Goal: Task Accomplishment & Management: Use online tool/utility

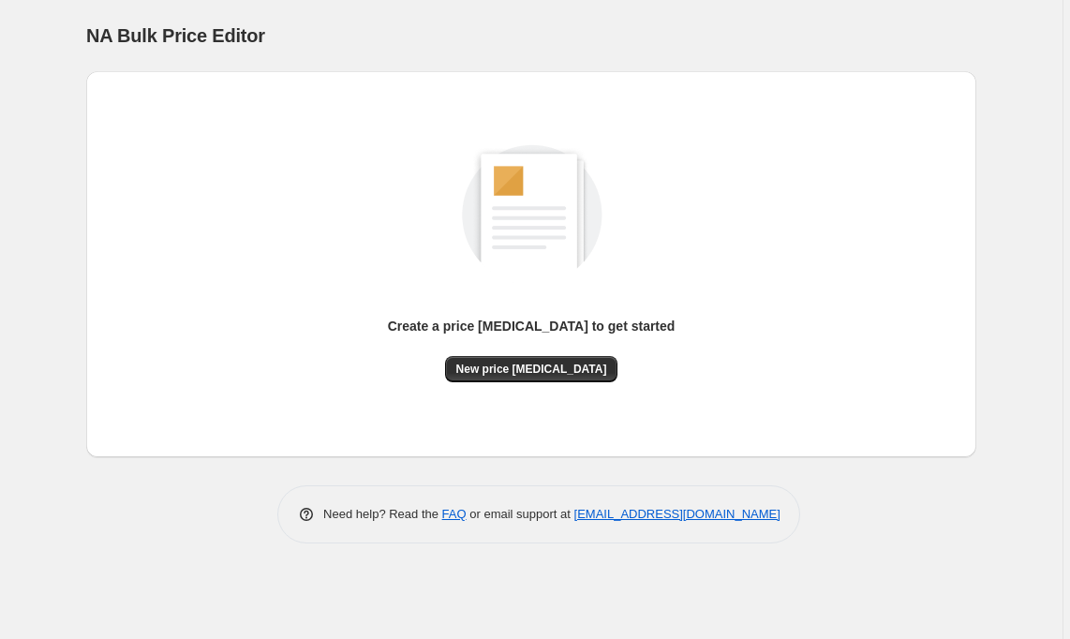
click at [544, 372] on span "New price [MEDICAL_DATA]" at bounding box center [531, 369] width 151 height 15
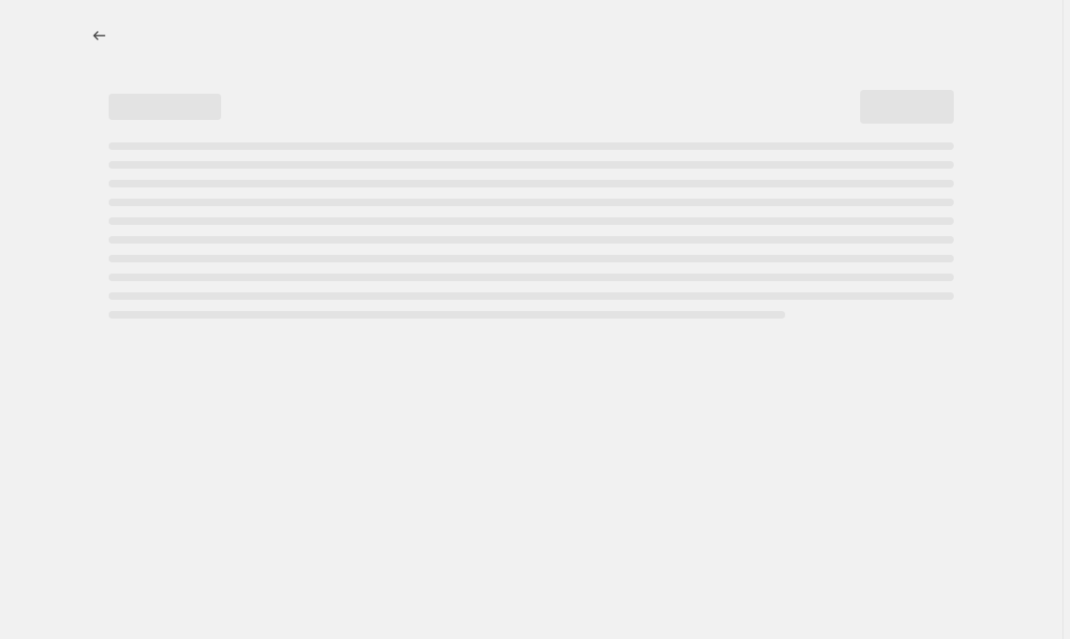
select select "percentage"
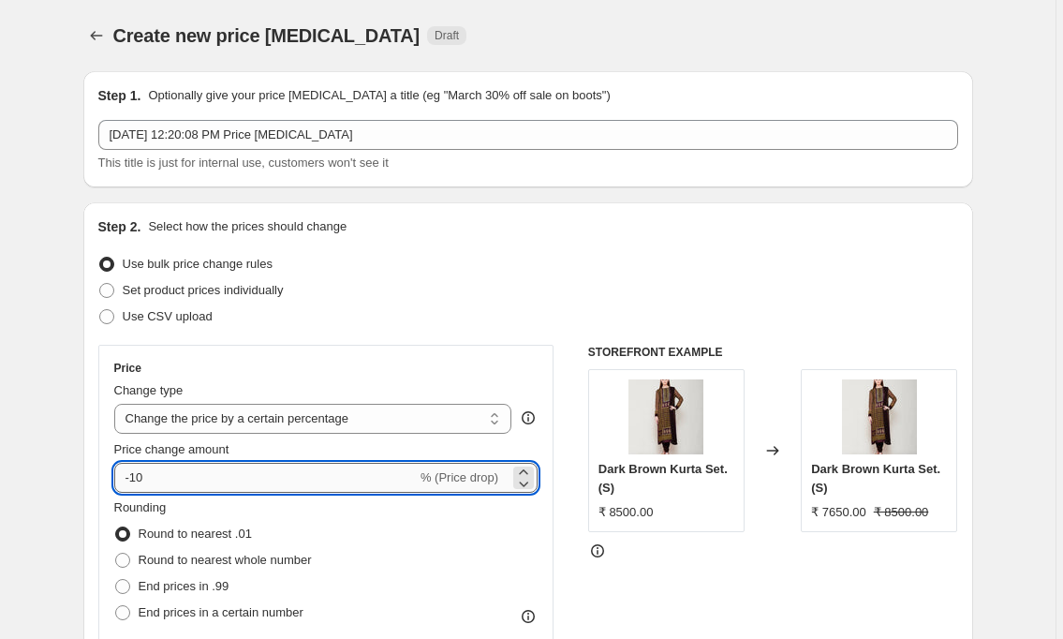
click at [136, 480] on input "-10" at bounding box center [265, 478] width 303 height 30
click at [527, 472] on icon at bounding box center [523, 471] width 8 height 5
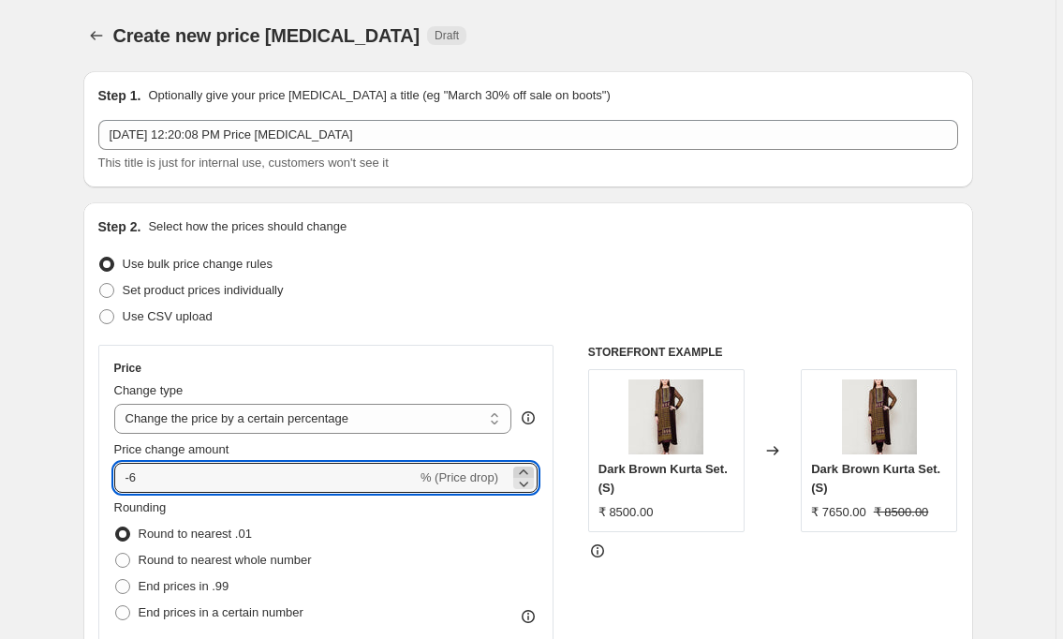
click at [527, 472] on icon at bounding box center [523, 471] width 8 height 5
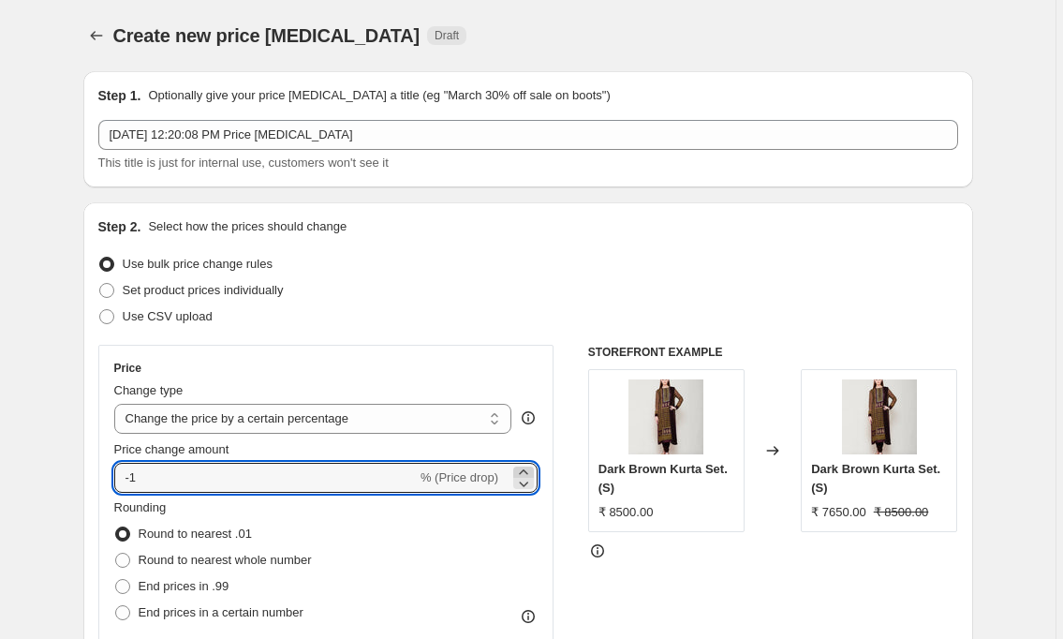
click at [527, 472] on icon at bounding box center [523, 471] width 8 height 5
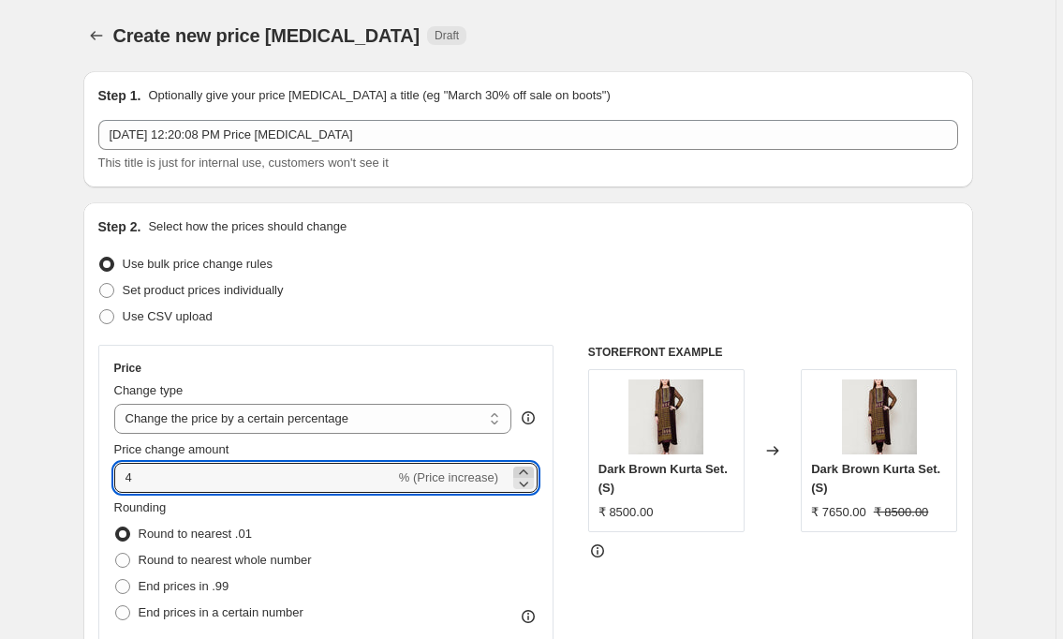
click at [527, 472] on icon at bounding box center [523, 471] width 8 height 5
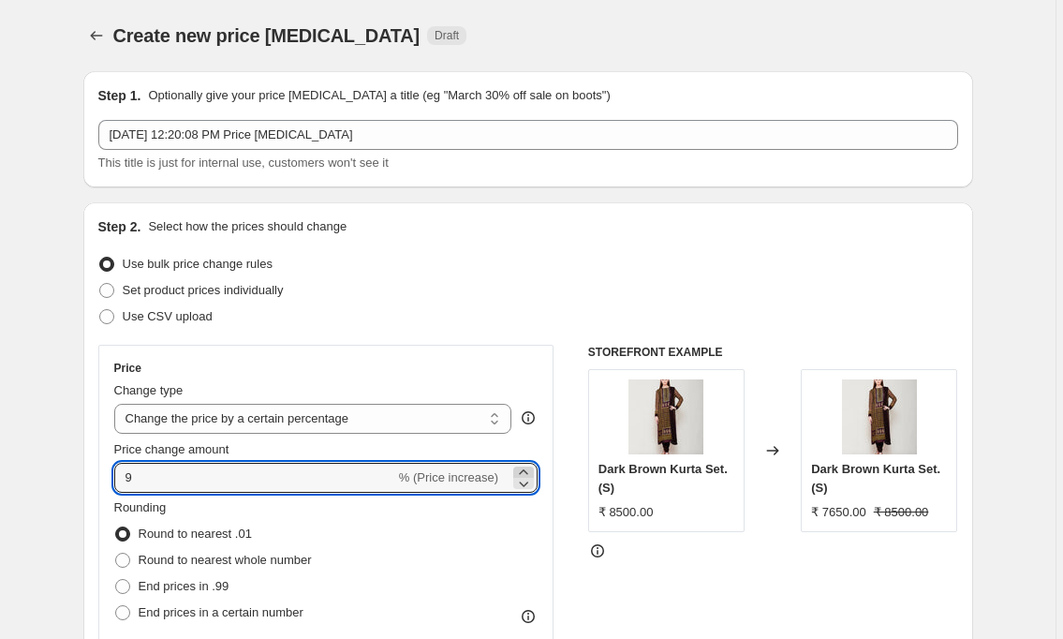
click at [527, 472] on icon at bounding box center [523, 471] width 8 height 5
type input "10"
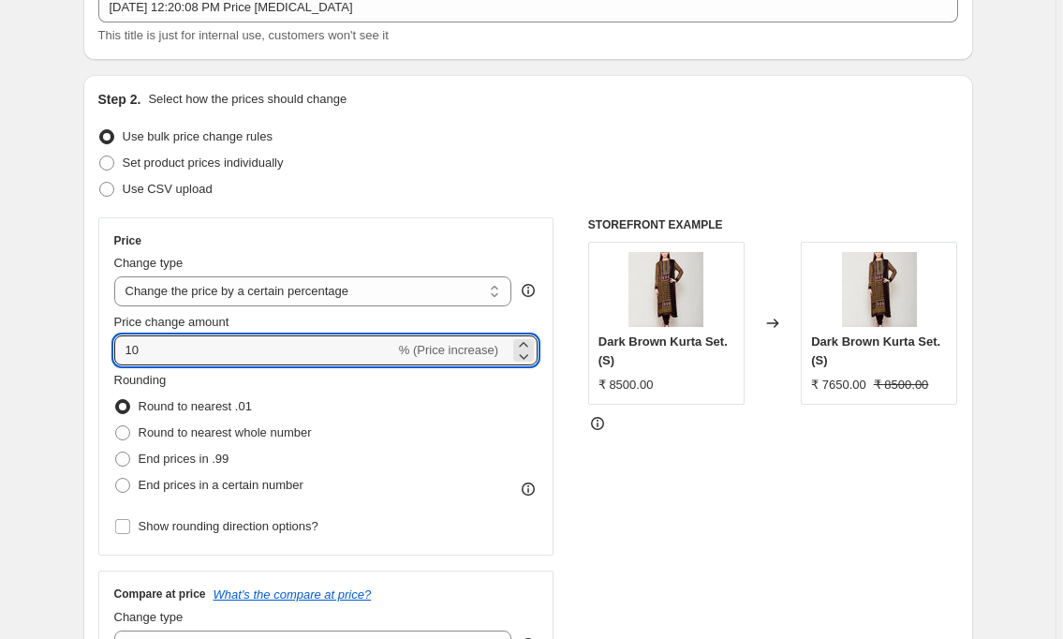
scroll to position [132, 0]
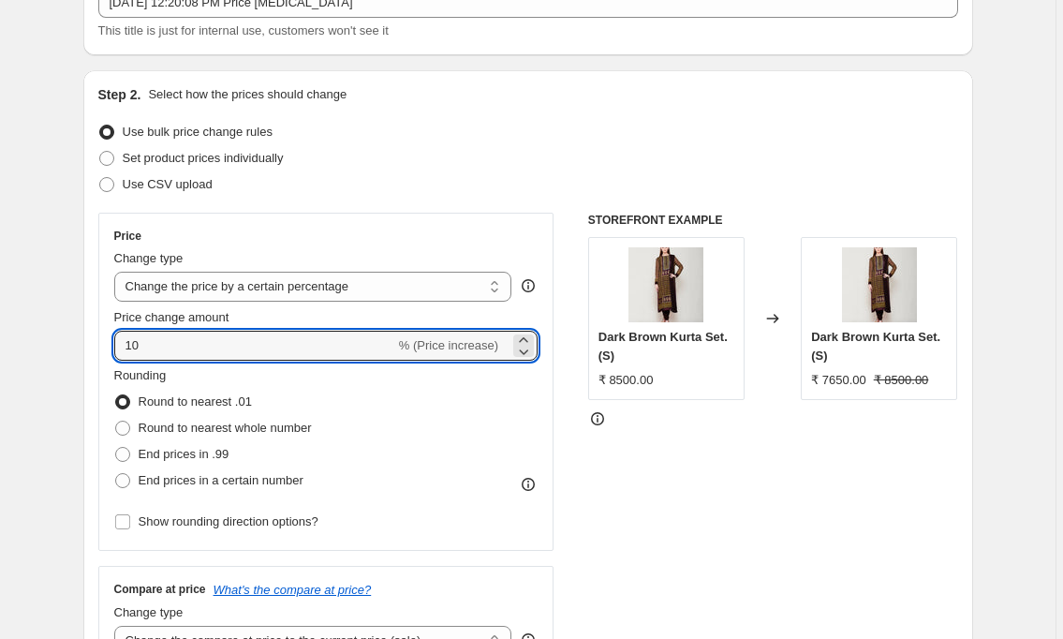
click at [589, 527] on div "Price Change type Change the price to a certain amount Change the price by a ce…" at bounding box center [528, 442] width 860 height 459
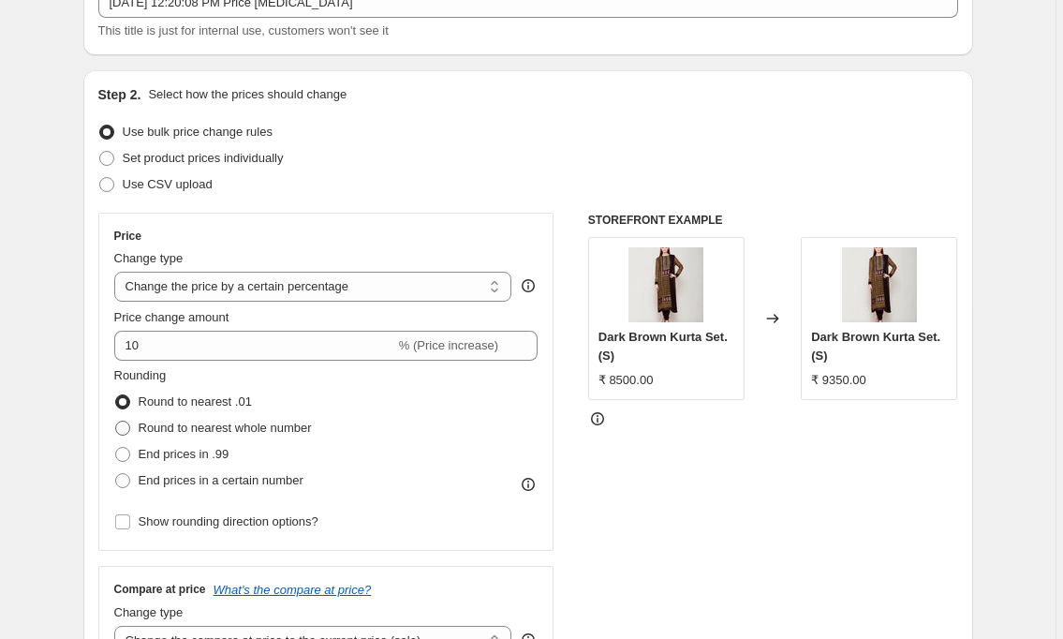
click at [272, 429] on span "Round to nearest whole number" at bounding box center [225, 428] width 173 height 14
click at [116, 422] on input "Round to nearest whole number" at bounding box center [115, 421] width 1 height 1
radio input "true"
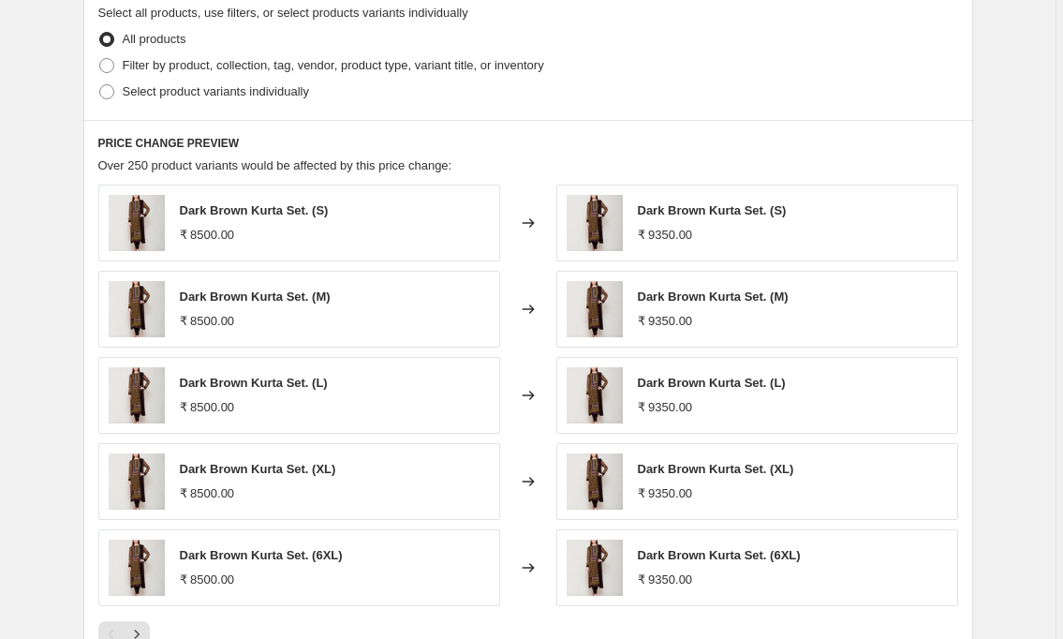
scroll to position [936, 0]
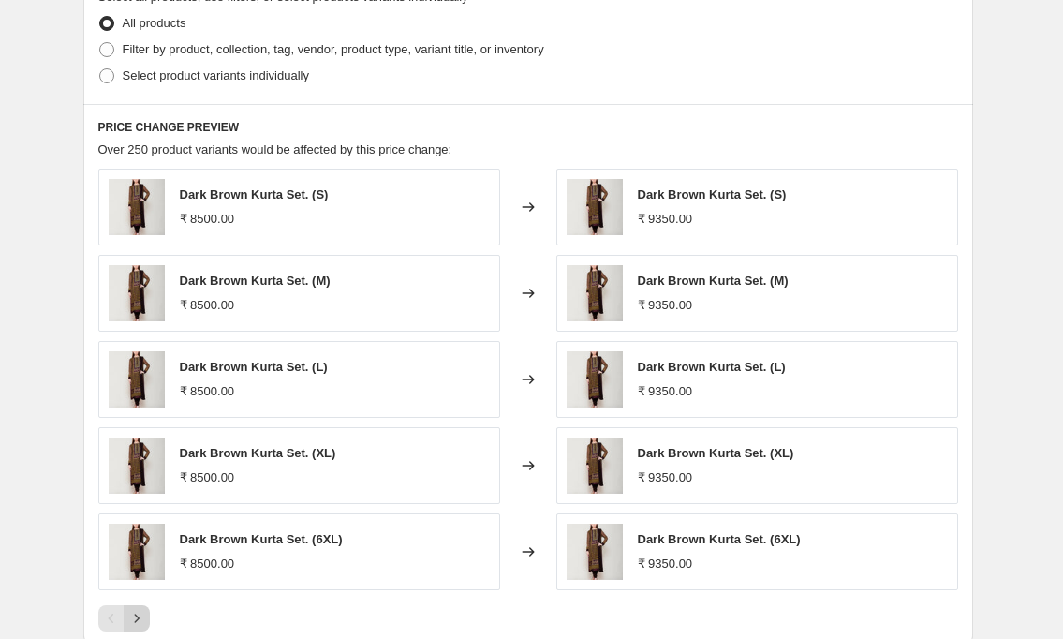
click at [144, 619] on icon "Next" at bounding box center [136, 618] width 19 height 19
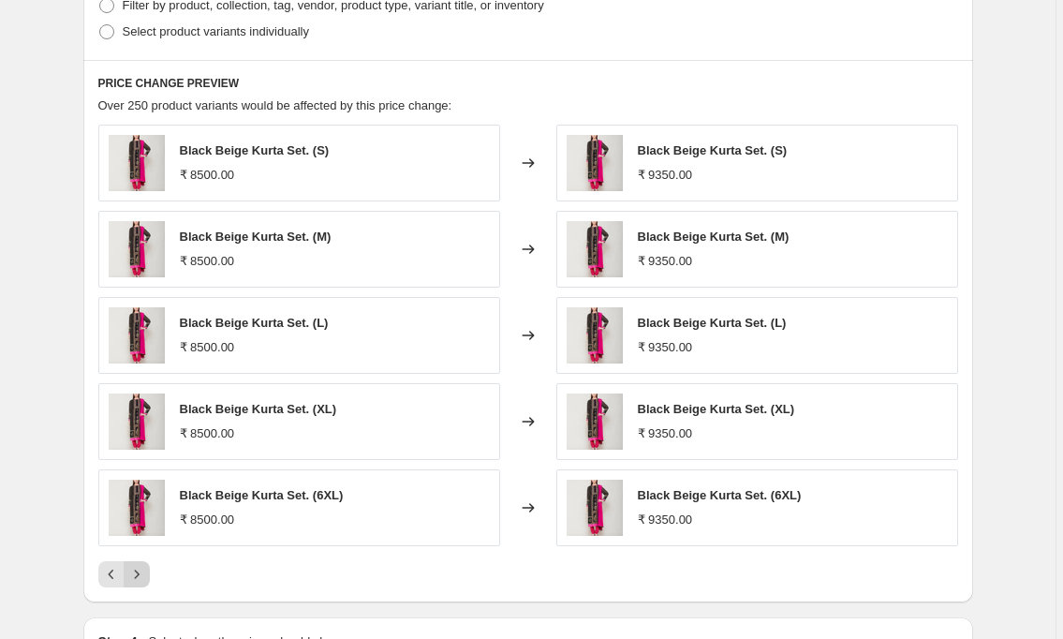
scroll to position [1005, 0]
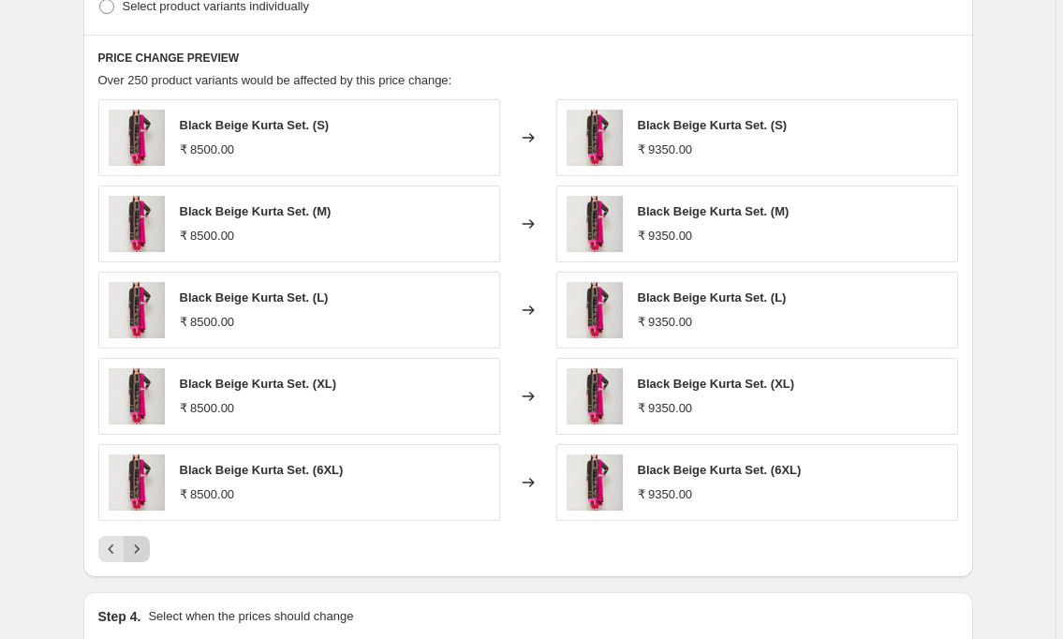
click at [144, 551] on icon "Next" at bounding box center [136, 549] width 19 height 19
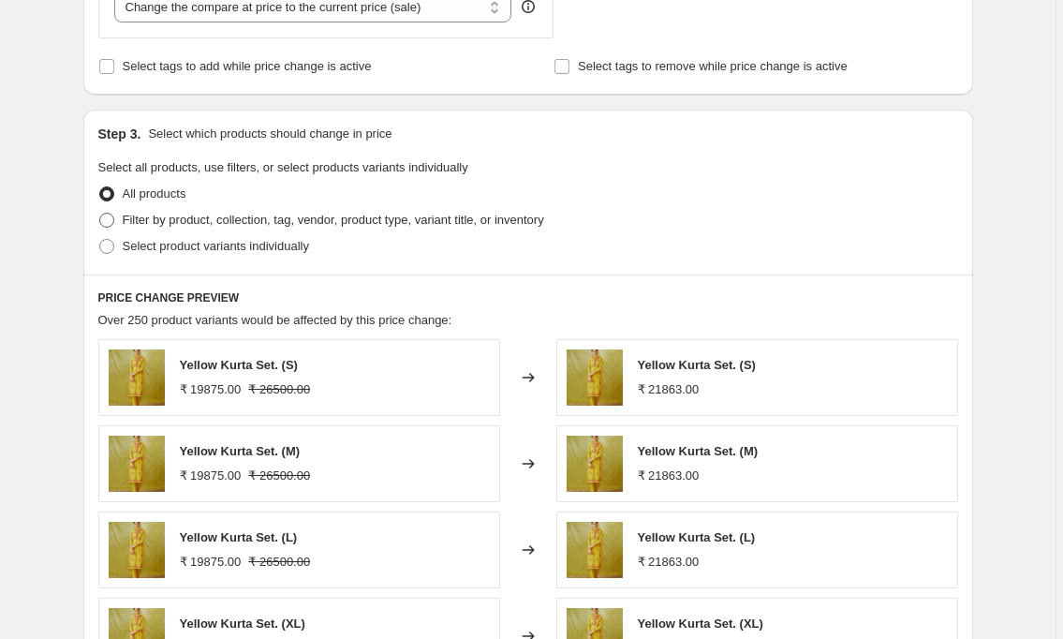
scroll to position [764, 0]
click at [264, 238] on span "Select product variants individually" at bounding box center [216, 247] width 186 height 19
click at [100, 240] on input "Select product variants individually" at bounding box center [99, 240] width 1 height 1
radio input "true"
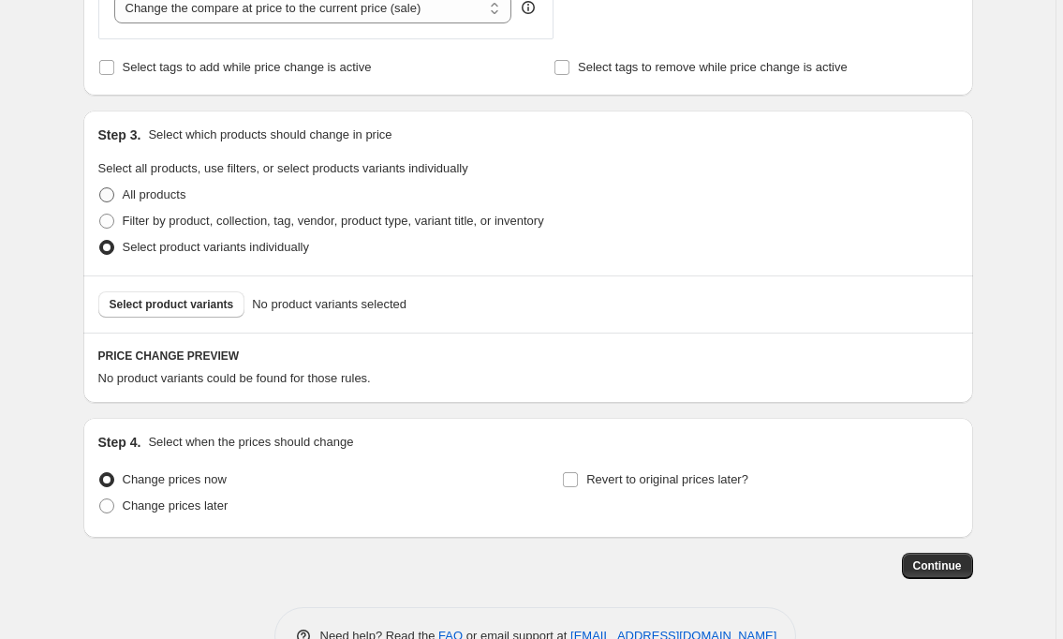
click at [184, 195] on span "All products" at bounding box center [155, 194] width 64 height 14
click at [100, 188] on input "All products" at bounding box center [99, 187] width 1 height 1
radio input "true"
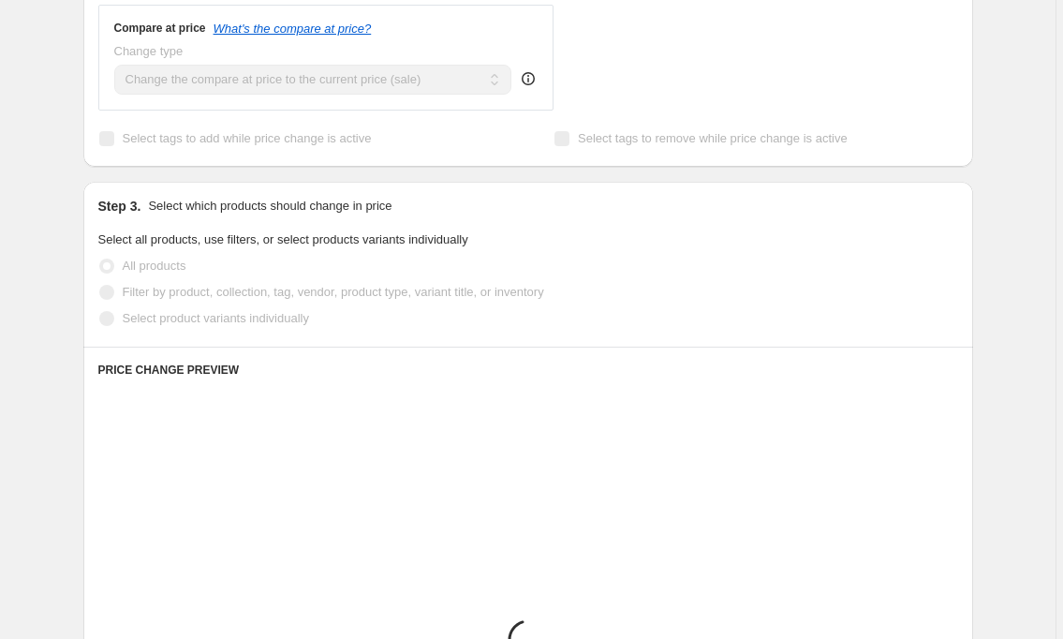
scroll to position [611, 0]
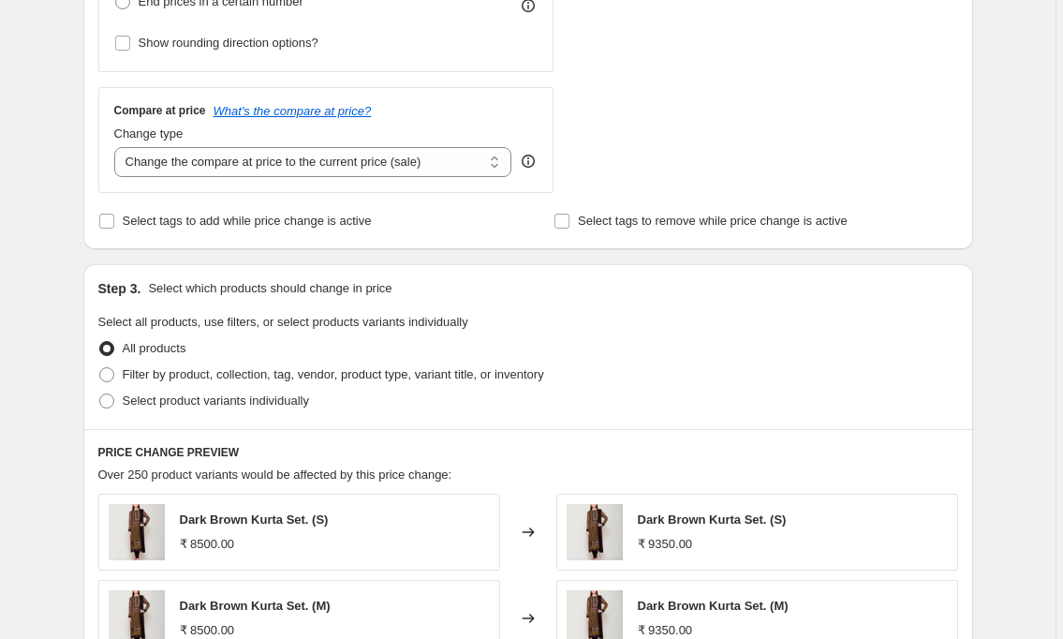
click at [536, 162] on icon at bounding box center [528, 161] width 19 height 19
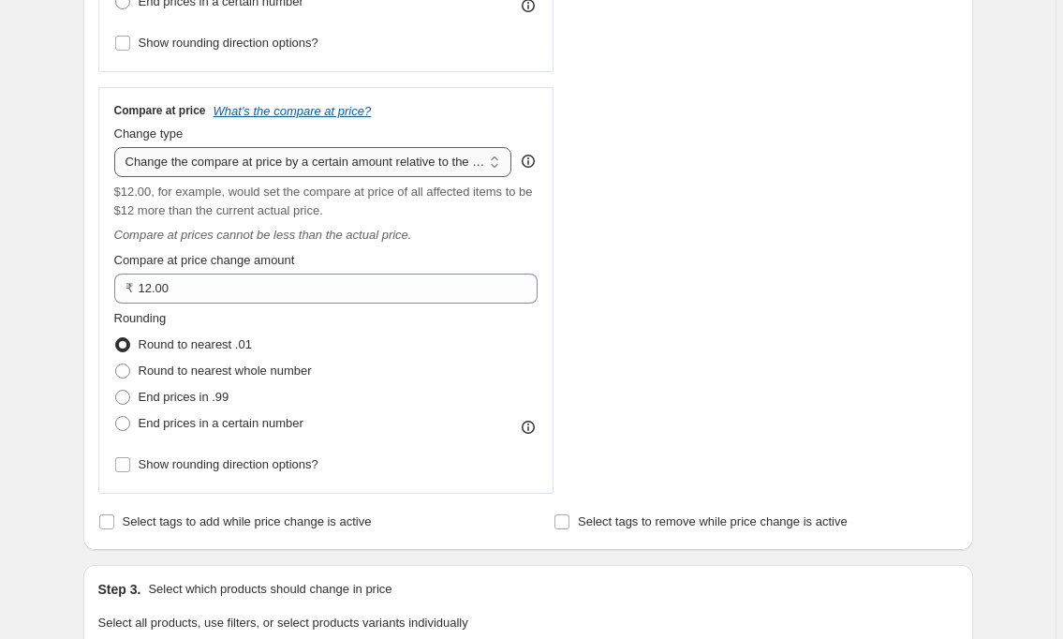
select select "ep"
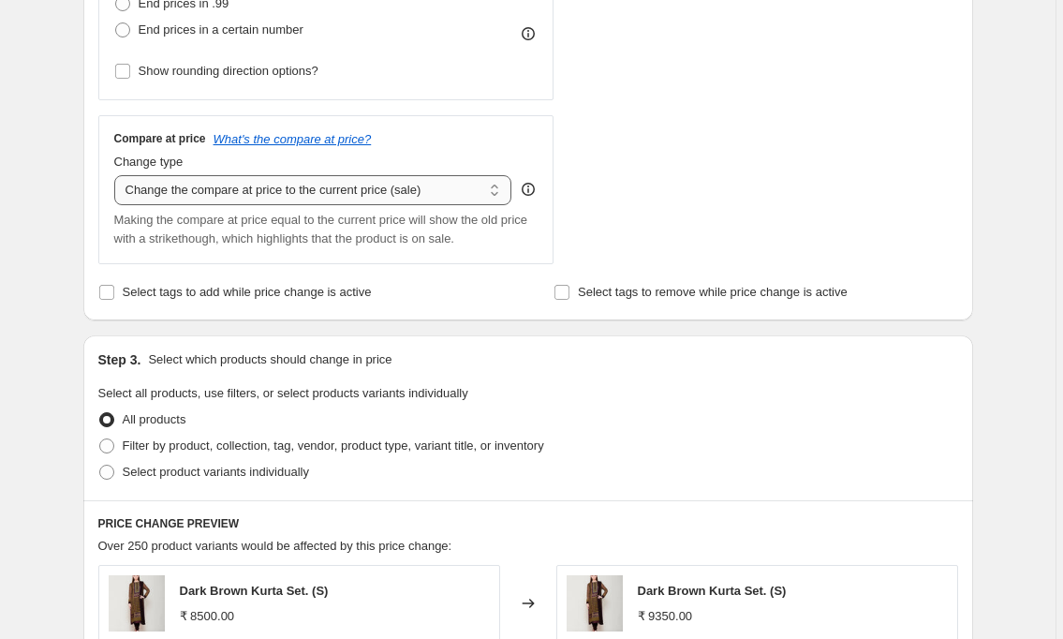
scroll to position [576, 0]
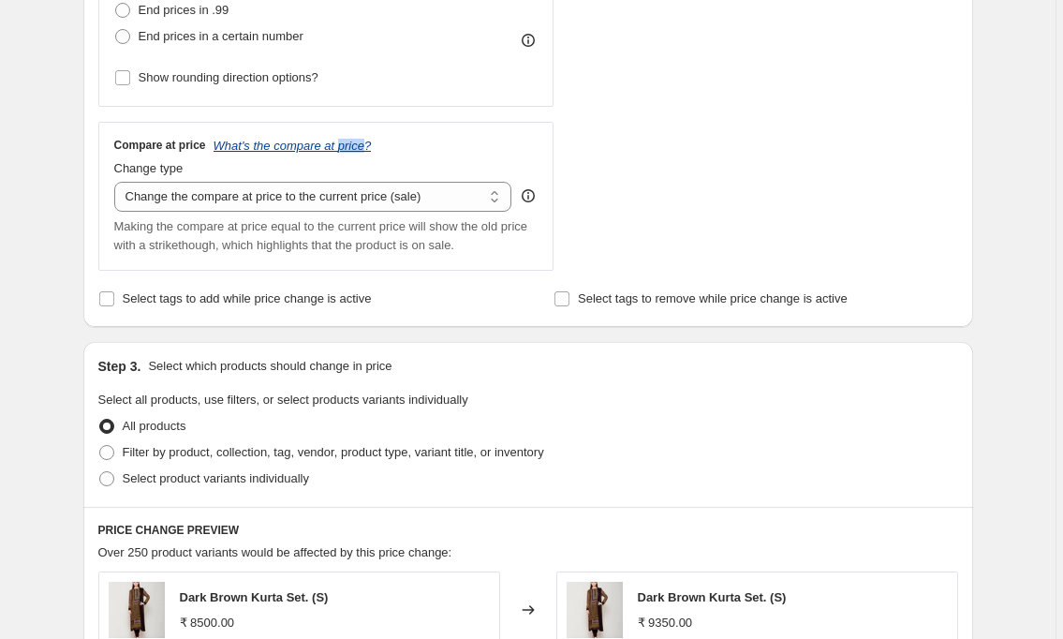
click at [339, 148] on icon "What's the compare at price?" at bounding box center [293, 146] width 158 height 14
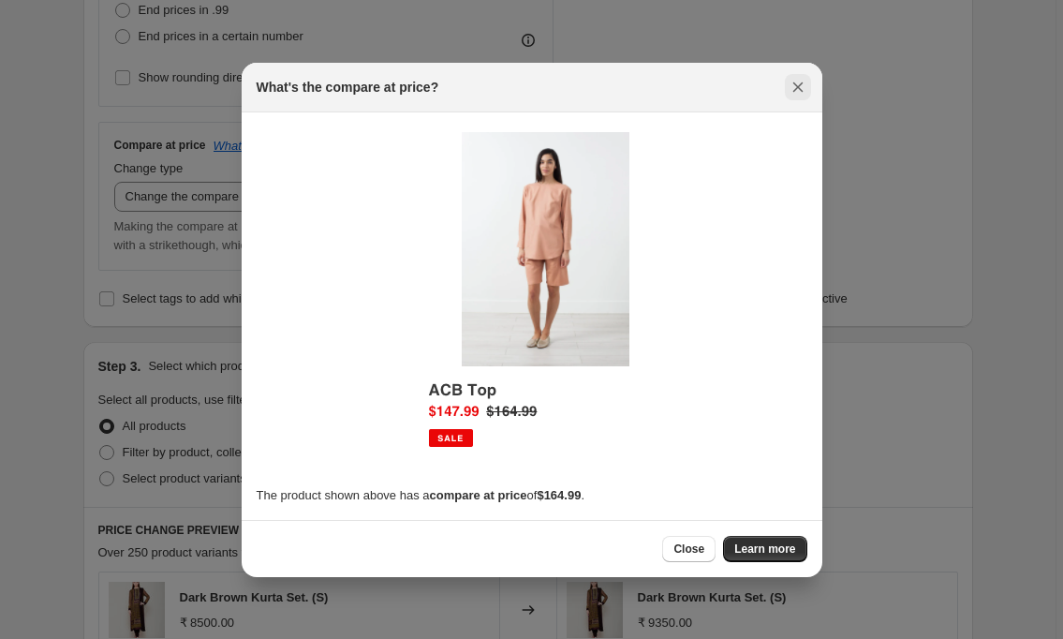
click at [803, 85] on icon "Close" at bounding box center [798, 87] width 19 height 19
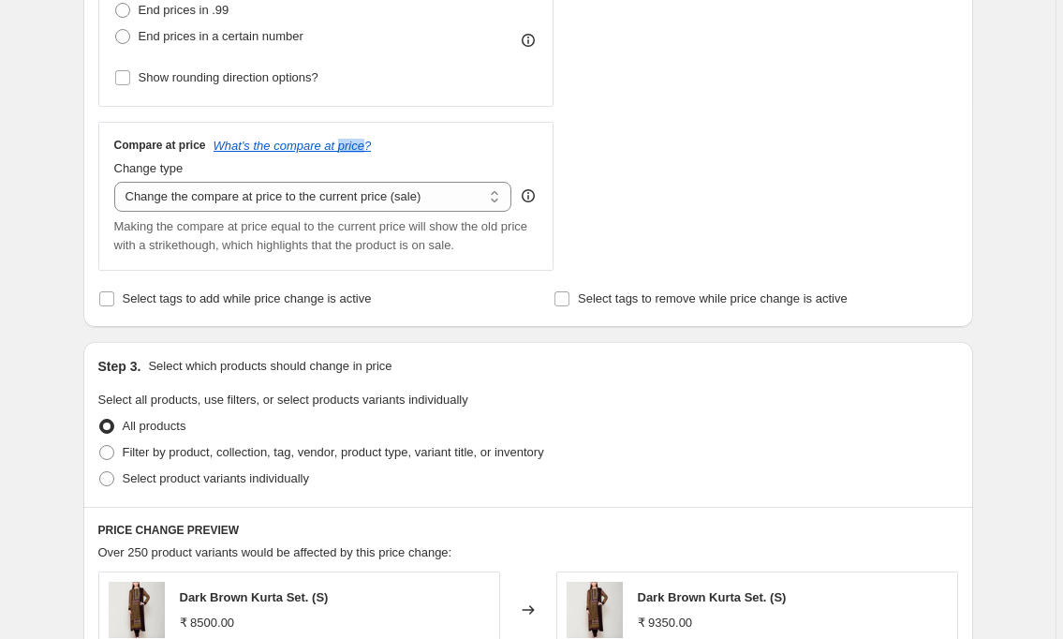
click at [526, 149] on div "Compare at price What's the compare at price?" at bounding box center [326, 145] width 424 height 15
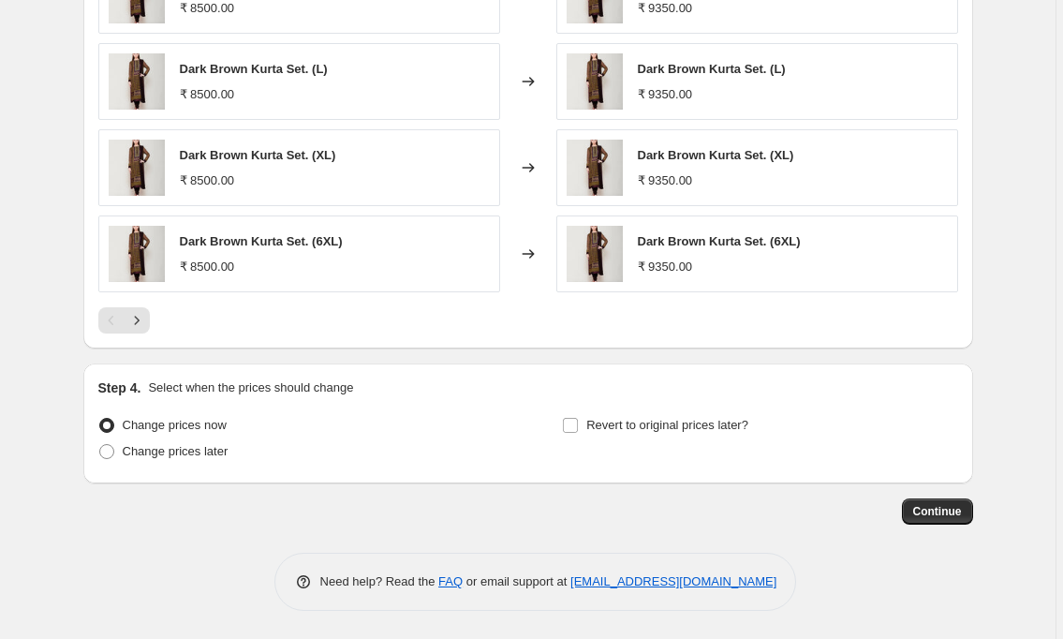
scroll to position [1277, 0]
click at [953, 503] on button "Continue" at bounding box center [937, 511] width 71 height 26
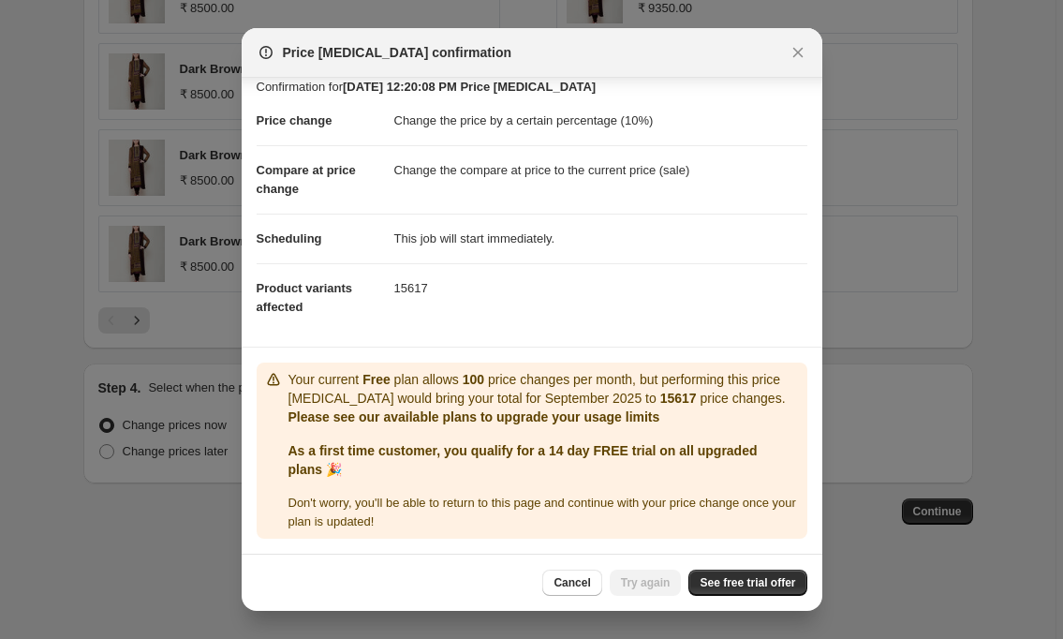
scroll to position [34, 0]
click at [748, 575] on link "See free trial offer" at bounding box center [747, 583] width 118 height 26
click at [709, 580] on span "See free trial offer" at bounding box center [748, 582] width 96 height 15
click at [797, 59] on icon "Close" at bounding box center [798, 52] width 19 height 19
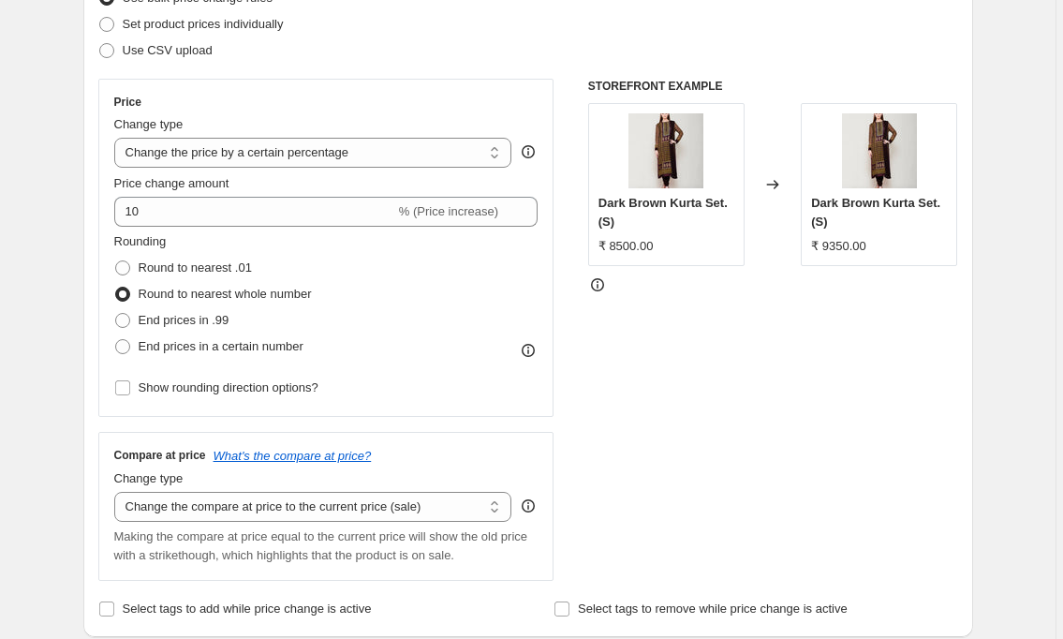
scroll to position [268, 0]
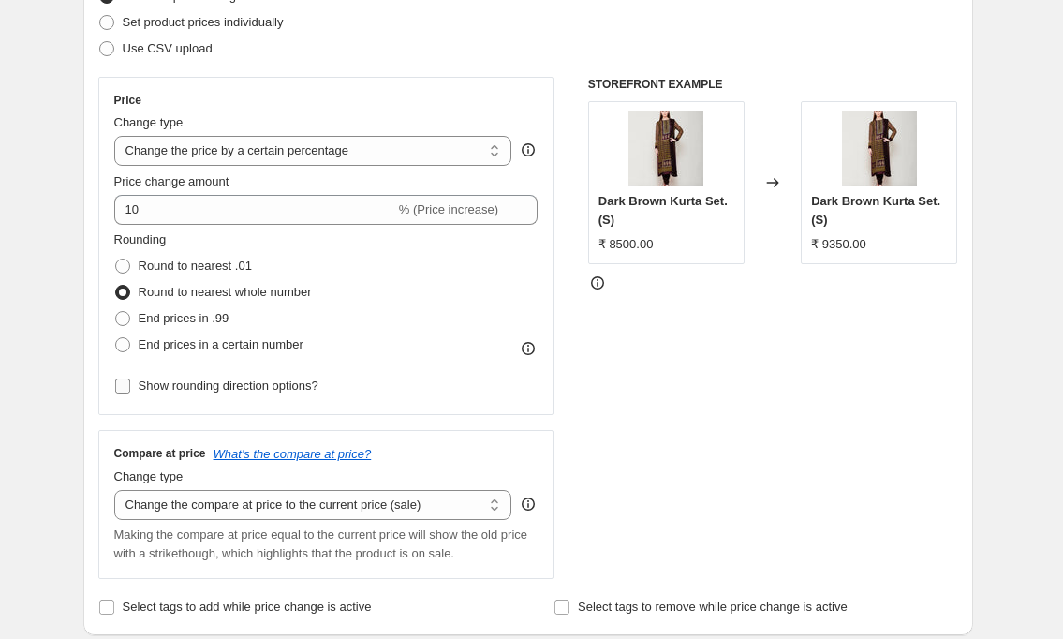
click at [180, 388] on span "Show rounding direction options?" at bounding box center [229, 385] width 180 height 14
click at [130, 388] on input "Show rounding direction options?" at bounding box center [122, 385] width 15 height 15
checkbox input "true"
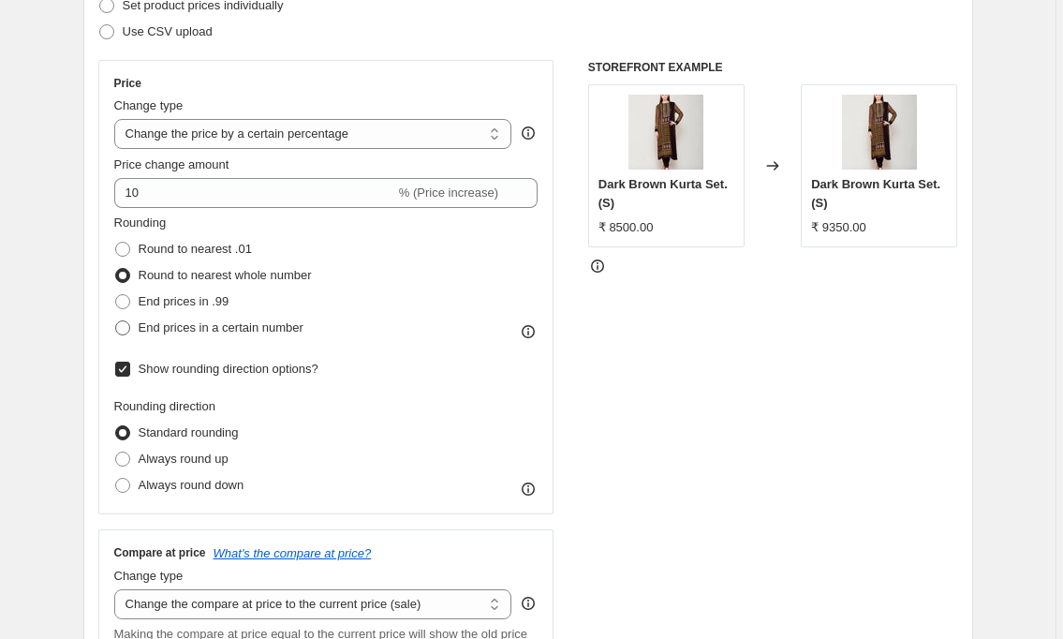
scroll to position [287, 0]
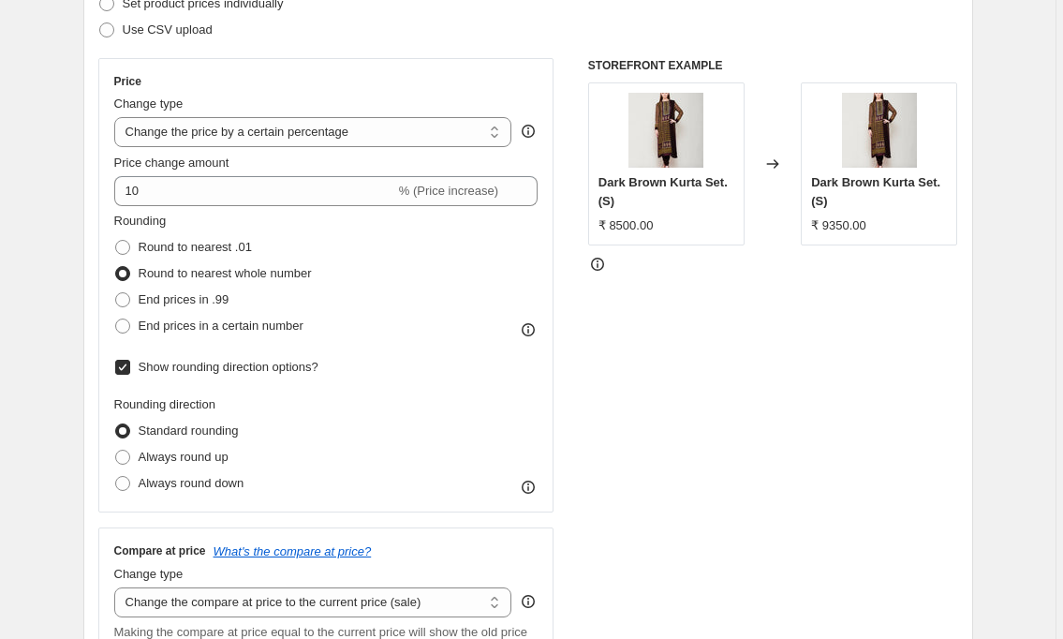
click at [535, 335] on icon at bounding box center [528, 329] width 13 height 13
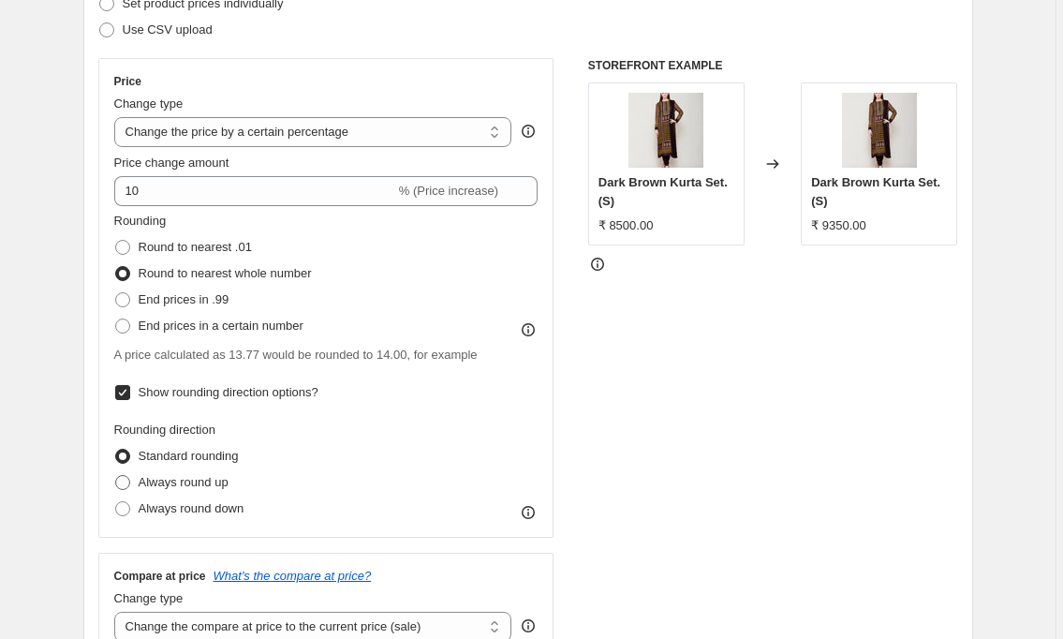
click at [200, 484] on span "Always round up" at bounding box center [184, 482] width 90 height 14
click at [116, 476] on input "Always round up" at bounding box center [115, 475] width 1 height 1
radio input "true"
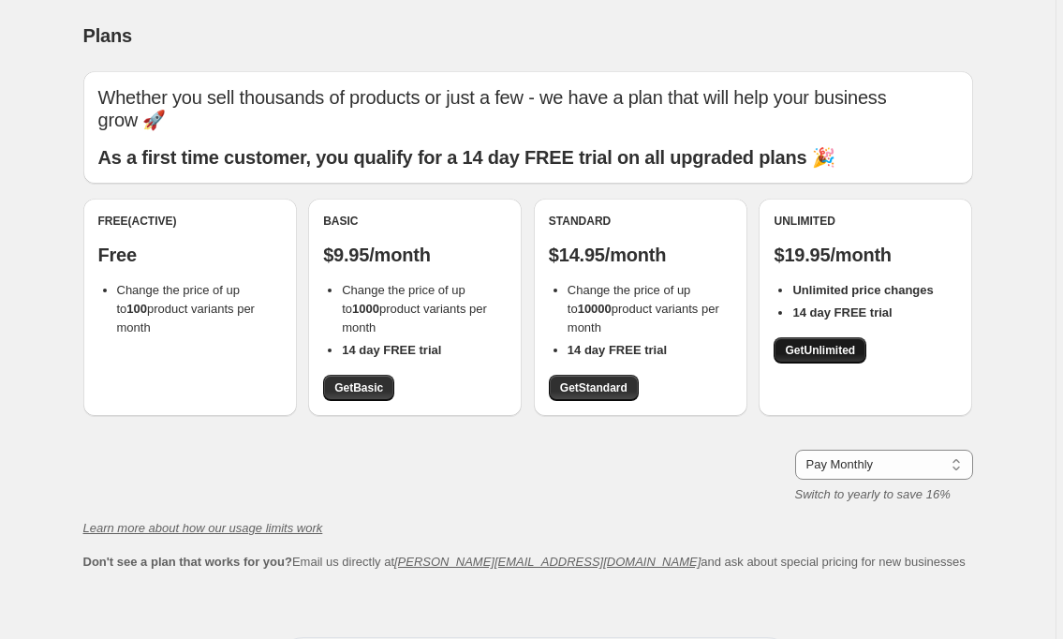
click at [811, 343] on span "Get Unlimited" at bounding box center [820, 350] width 70 height 15
